Goal: Task Accomplishment & Management: Use online tool/utility

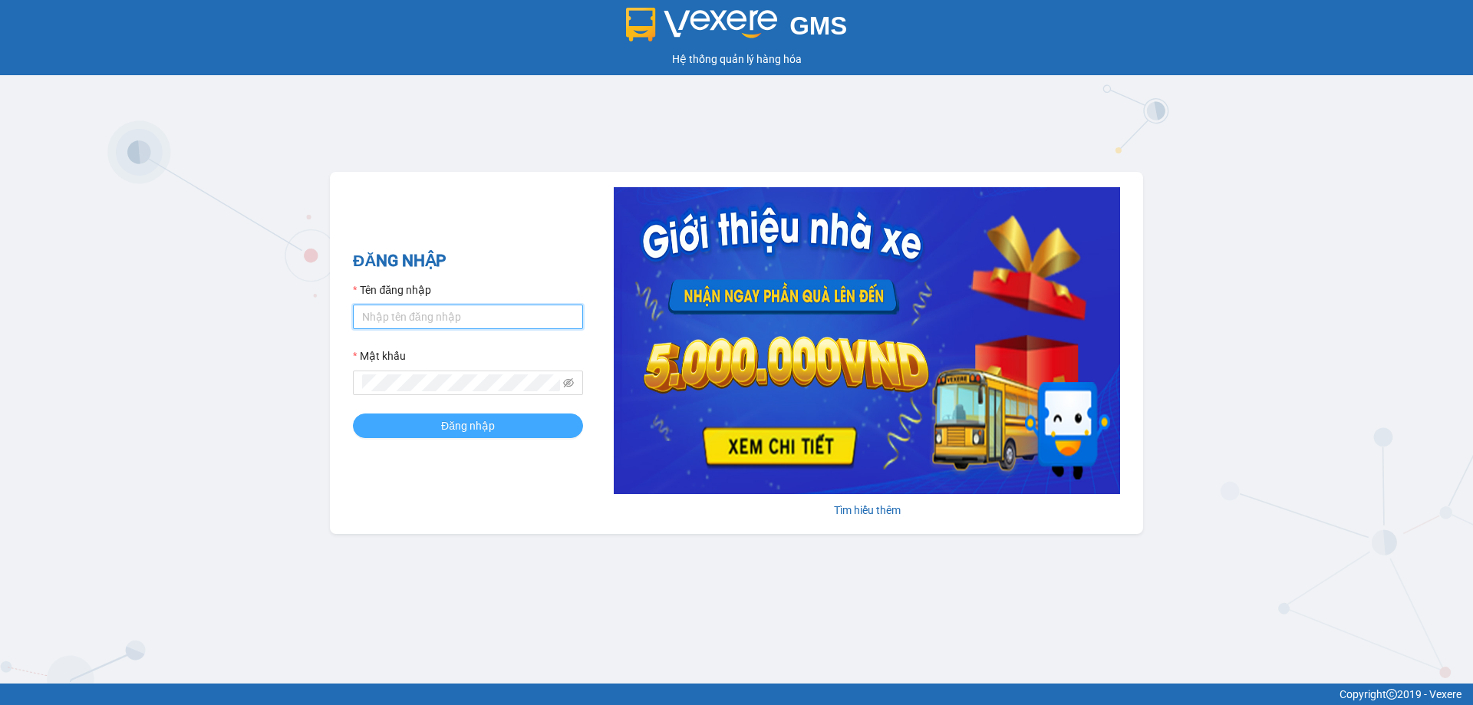
type input "hienhl.ct"
click at [433, 426] on button "Đăng nhập" at bounding box center [468, 425] width 230 height 25
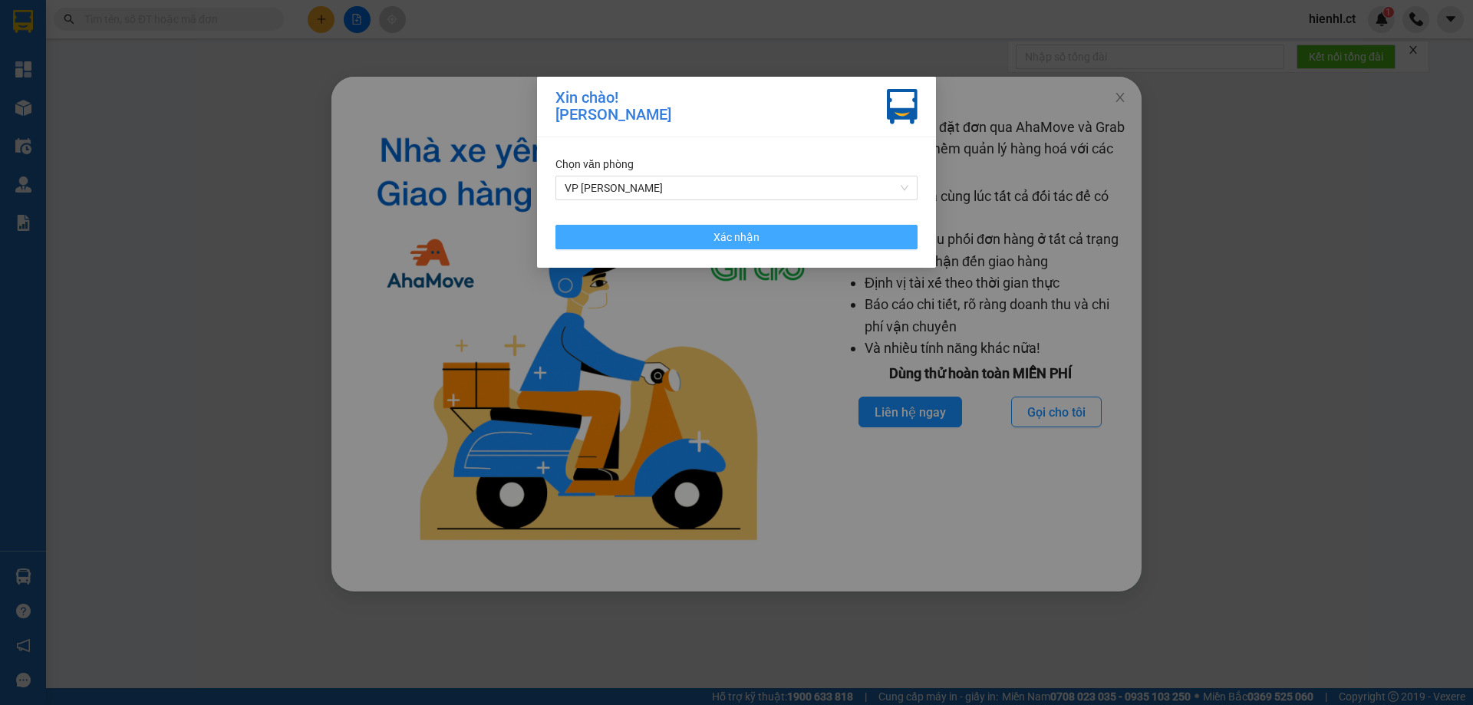
click at [763, 229] on button "Xác nhận" at bounding box center [736, 237] width 362 height 25
